Goal: Information Seeking & Learning: Learn about a topic

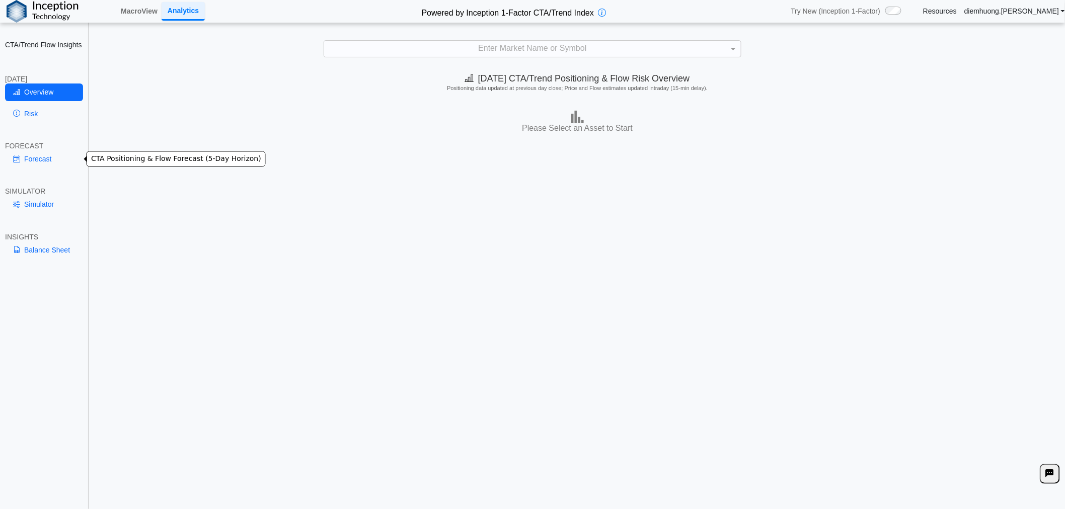
click at [57, 166] on link "Forecast" at bounding box center [44, 159] width 78 height 17
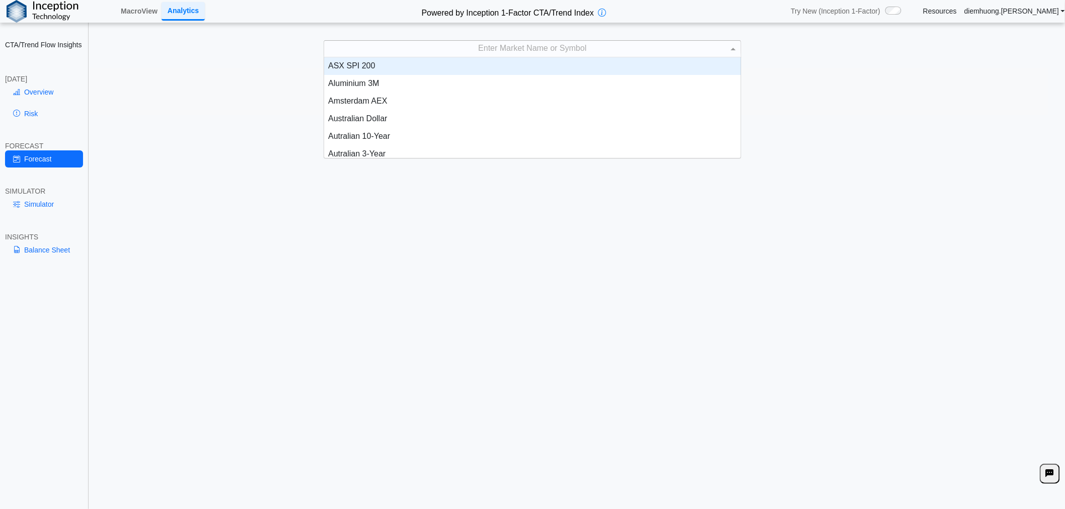
click at [562, 52] on div "Enter Market Name or Symbol" at bounding box center [532, 49] width 417 height 16
type input "***"
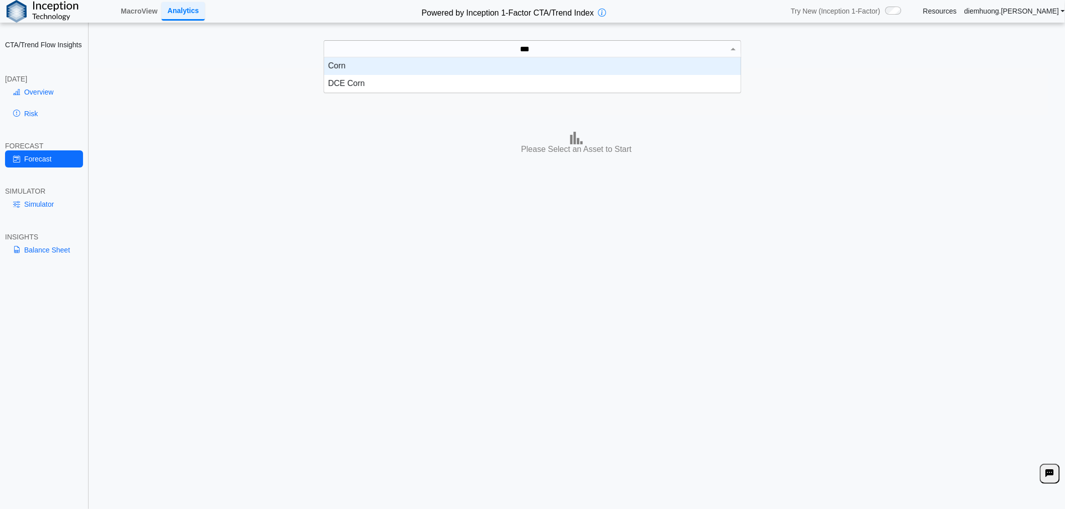
click at [503, 69] on div "Corn" at bounding box center [532, 66] width 417 height 18
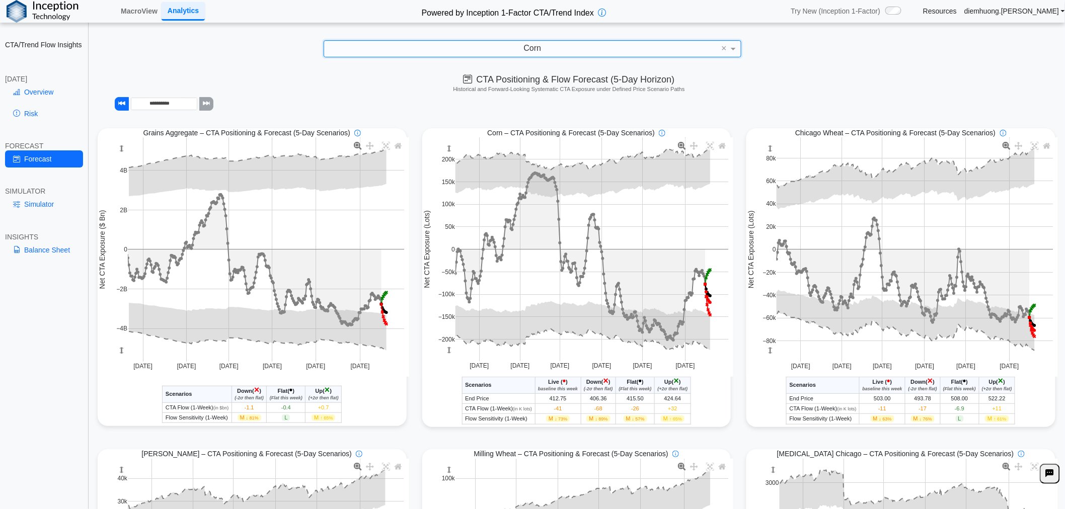
scroll to position [112, 0]
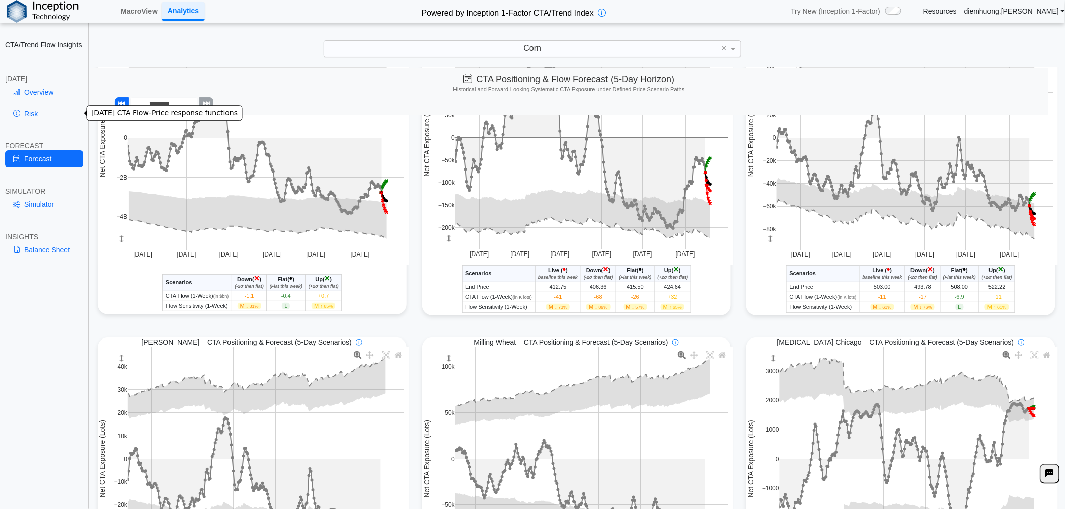
click at [33, 114] on link "Risk" at bounding box center [44, 113] width 78 height 17
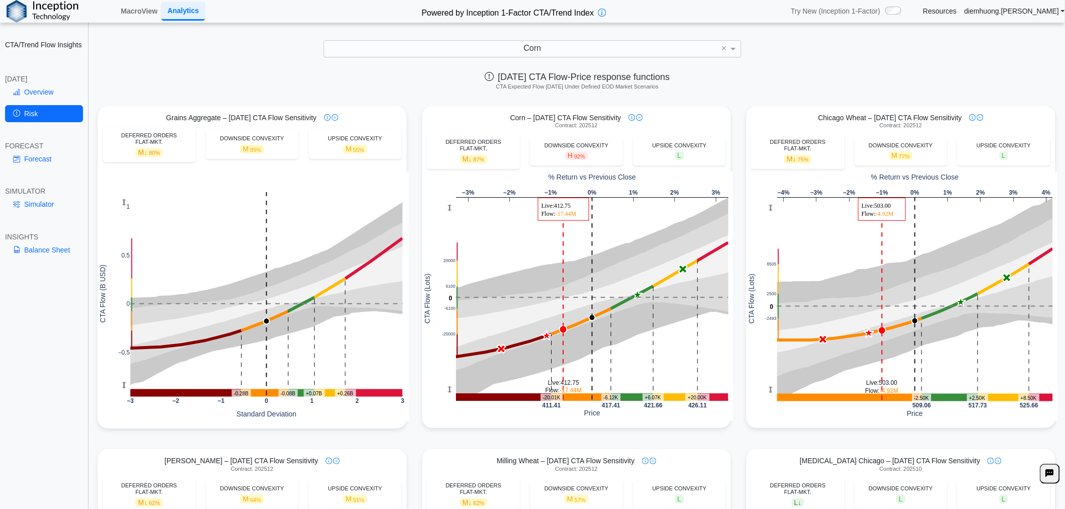
scroll to position [0, 0]
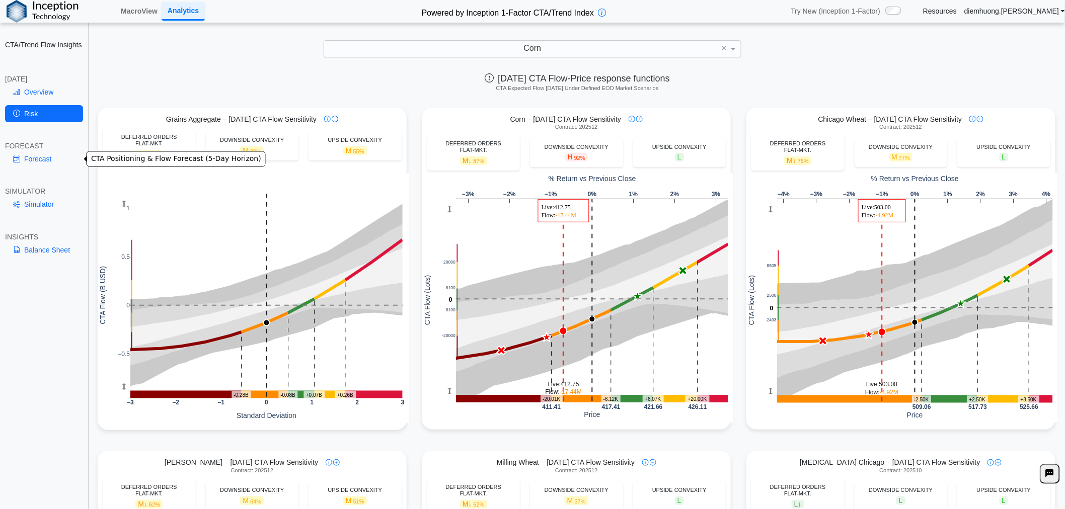
click at [48, 156] on link "Forecast" at bounding box center [44, 159] width 78 height 17
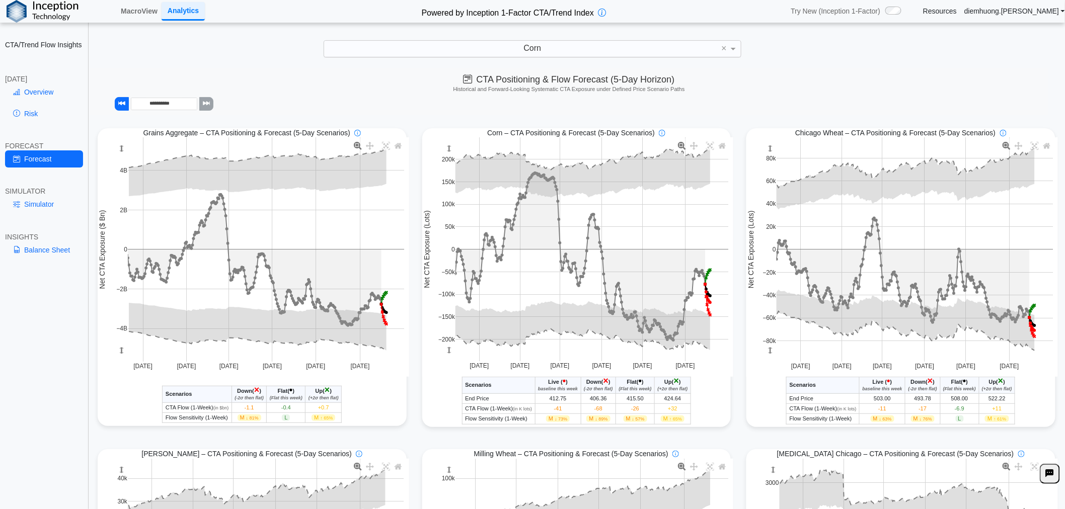
scroll to position [56, 0]
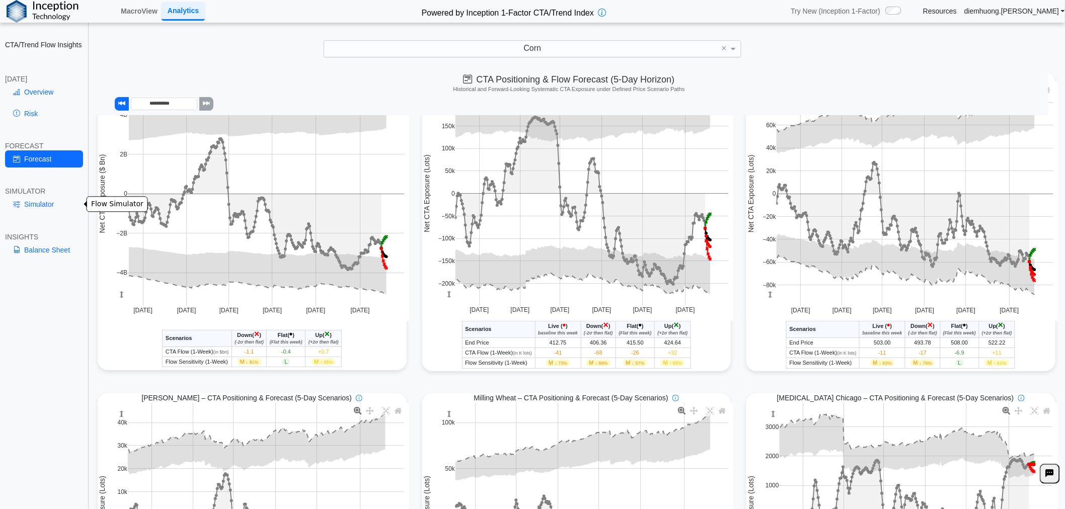
click at [39, 200] on link "Simulator" at bounding box center [44, 204] width 78 height 17
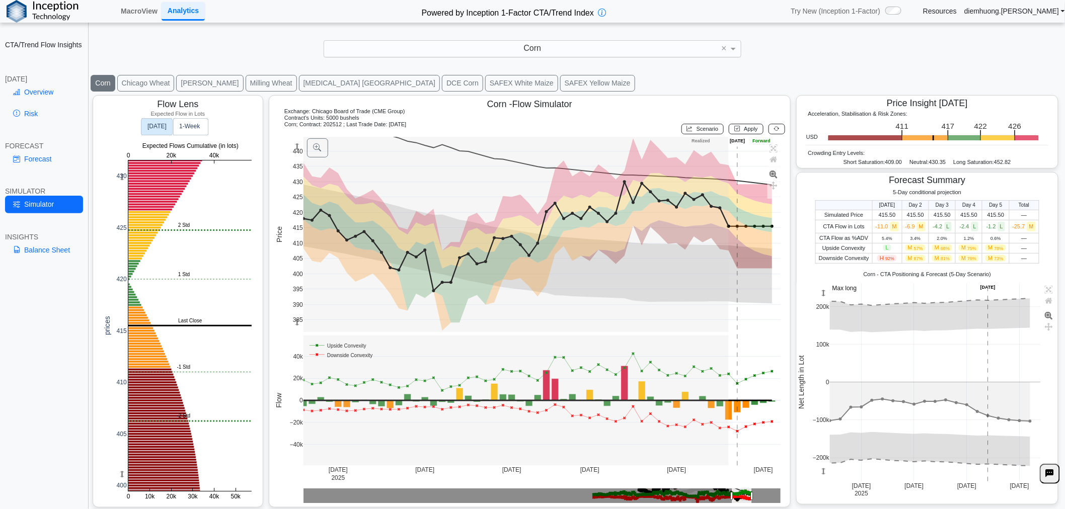
scroll to position [16, 0]
click at [50, 114] on link "Risk" at bounding box center [44, 113] width 78 height 17
